Goal: Use online tool/utility: Utilize a website feature to perform a specific function

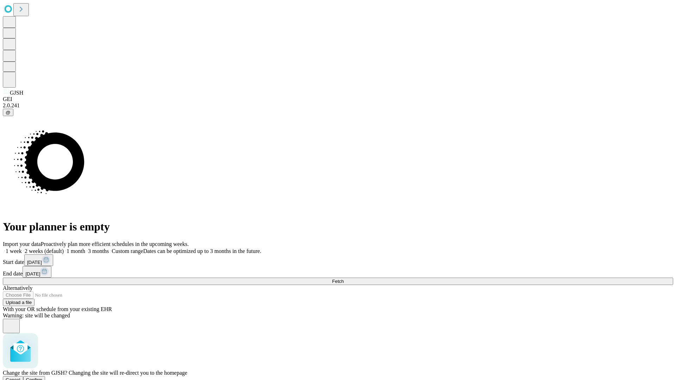
click at [43, 378] on span "Confirm" at bounding box center [34, 380] width 17 height 5
click at [64, 248] on label "2 weeks (default)" at bounding box center [43, 251] width 42 height 6
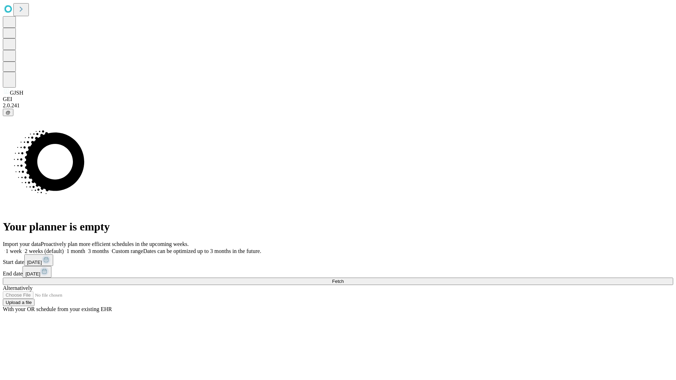
click at [344, 279] on span "Fetch" at bounding box center [338, 281] width 12 height 5
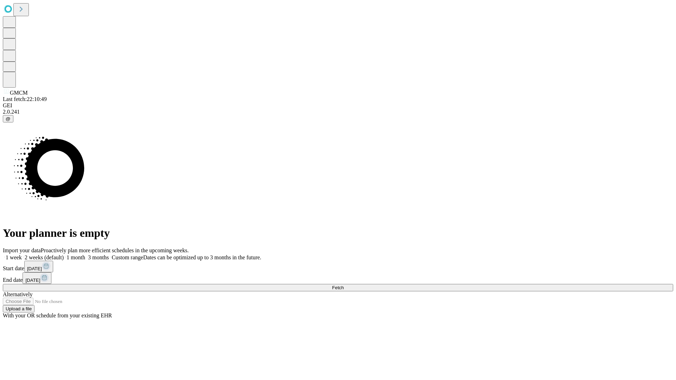
click at [64, 255] on label "2 weeks (default)" at bounding box center [43, 258] width 42 height 6
click at [344, 285] on span "Fetch" at bounding box center [338, 287] width 12 height 5
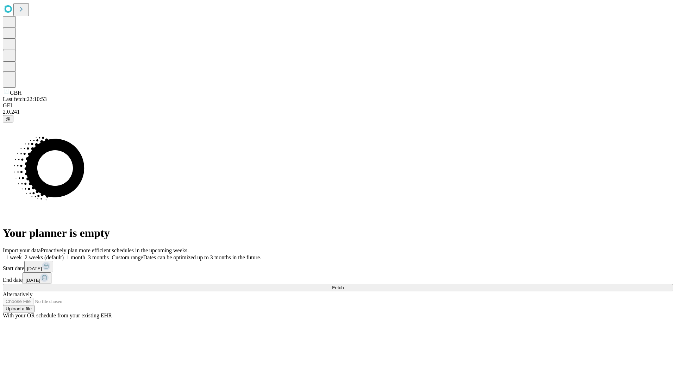
click at [344, 285] on span "Fetch" at bounding box center [338, 287] width 12 height 5
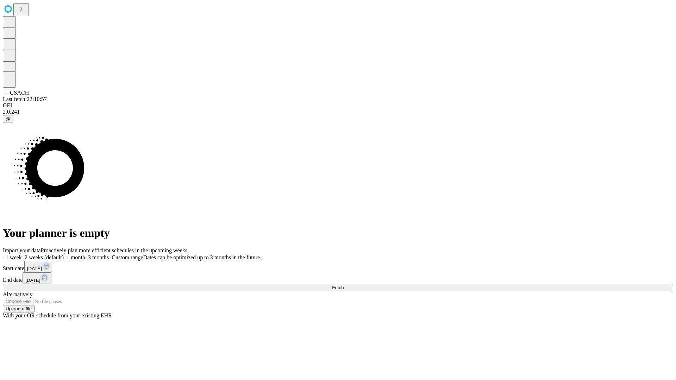
click at [64, 255] on label "2 weeks (default)" at bounding box center [43, 258] width 42 height 6
click at [344, 285] on span "Fetch" at bounding box center [338, 287] width 12 height 5
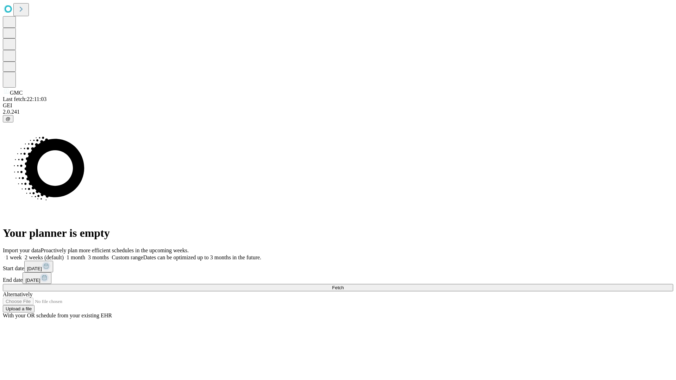
click at [64, 255] on label "2 weeks (default)" at bounding box center [43, 258] width 42 height 6
click at [344, 285] on span "Fetch" at bounding box center [338, 287] width 12 height 5
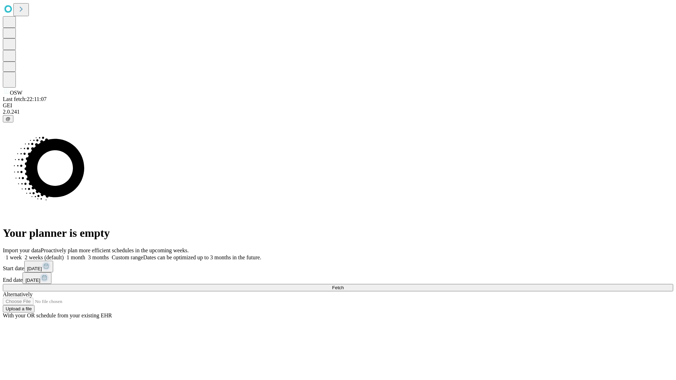
click at [64, 255] on label "2 weeks (default)" at bounding box center [43, 258] width 42 height 6
click at [344, 285] on span "Fetch" at bounding box center [338, 287] width 12 height 5
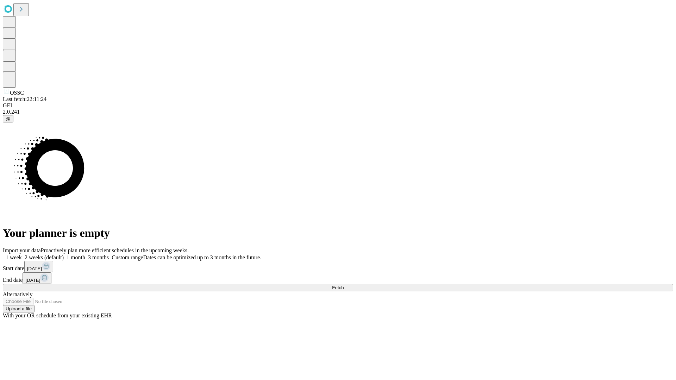
click at [64, 255] on label "2 weeks (default)" at bounding box center [43, 258] width 42 height 6
click at [344, 285] on span "Fetch" at bounding box center [338, 287] width 12 height 5
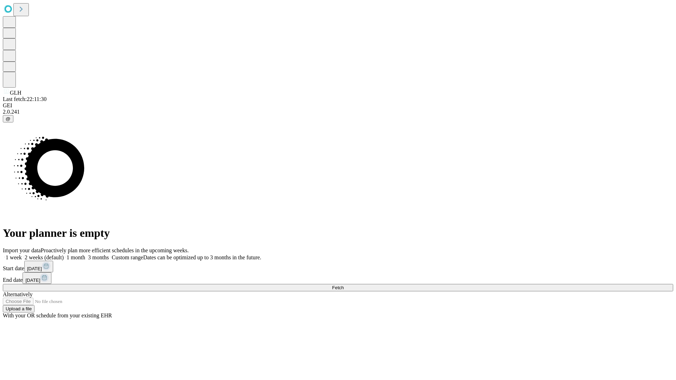
click at [64, 255] on label "2 weeks (default)" at bounding box center [43, 258] width 42 height 6
click at [344, 285] on span "Fetch" at bounding box center [338, 287] width 12 height 5
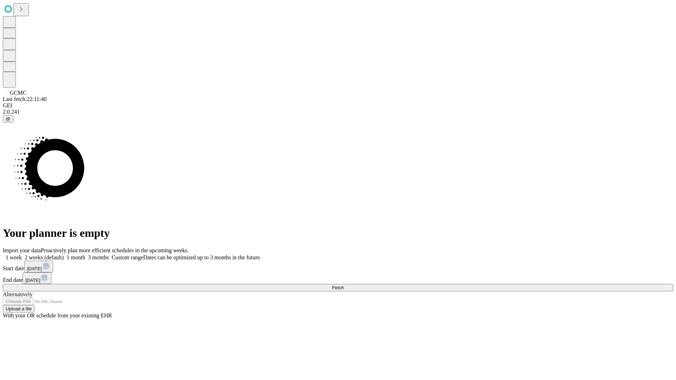
click at [64, 255] on label "2 weeks (default)" at bounding box center [43, 258] width 42 height 6
click at [344, 285] on span "Fetch" at bounding box center [338, 287] width 12 height 5
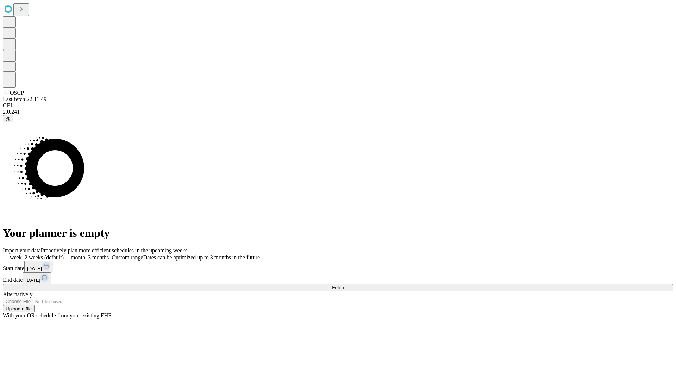
click at [64, 255] on label "2 weeks (default)" at bounding box center [43, 258] width 42 height 6
click at [344, 285] on span "Fetch" at bounding box center [338, 287] width 12 height 5
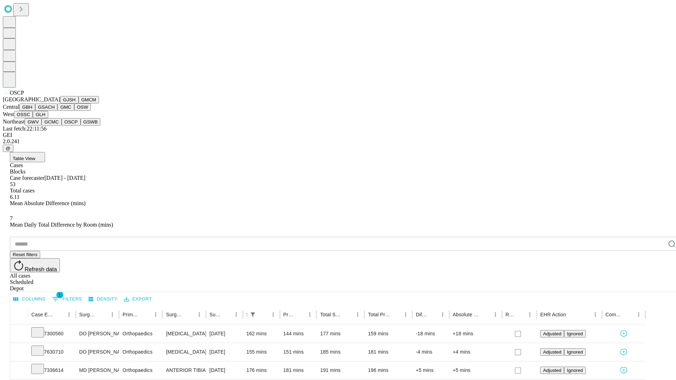
click at [81, 126] on button "GSWB" at bounding box center [91, 121] width 20 height 7
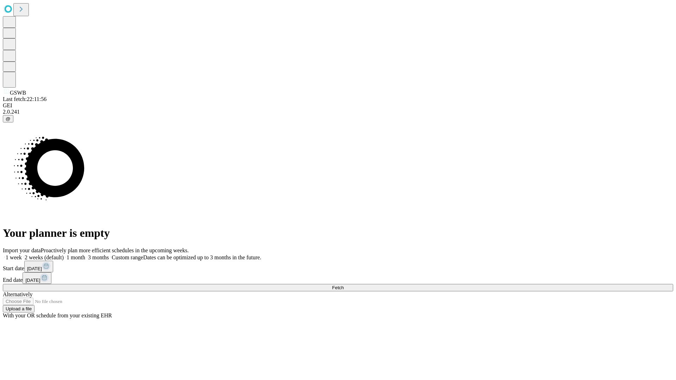
click at [64, 255] on label "2 weeks (default)" at bounding box center [43, 258] width 42 height 6
click at [344, 285] on span "Fetch" at bounding box center [338, 287] width 12 height 5
